Goal: Share content: Share content

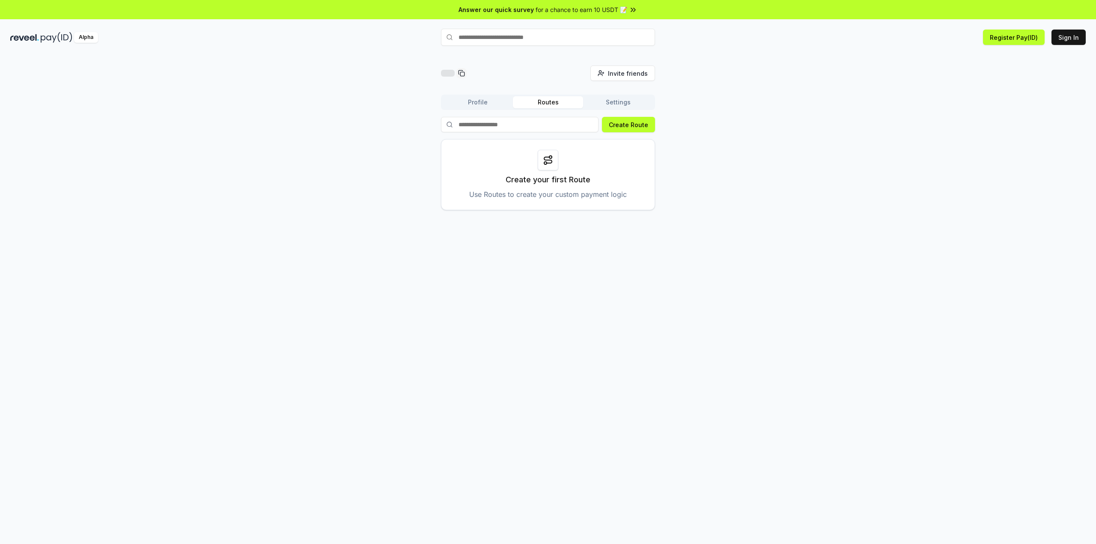
click at [627, 73] on span "Invite friends" at bounding box center [628, 73] width 40 height 9
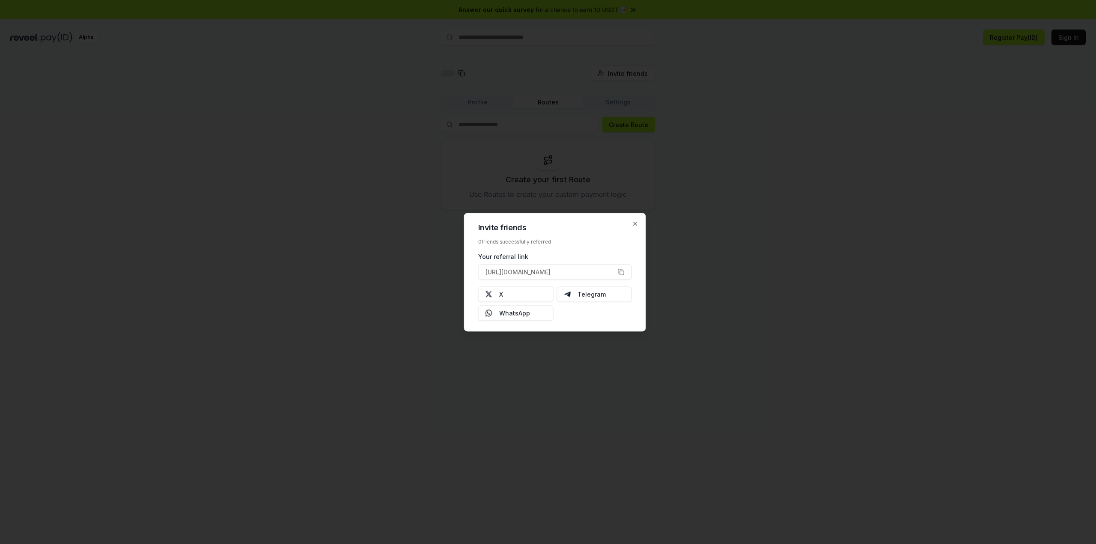
click at [619, 275] on button "[URL][DOMAIN_NAME]" at bounding box center [555, 271] width 154 height 15
click at [526, 294] on button "X" at bounding box center [515, 293] width 75 height 15
